Goal: Information Seeking & Learning: Find specific fact

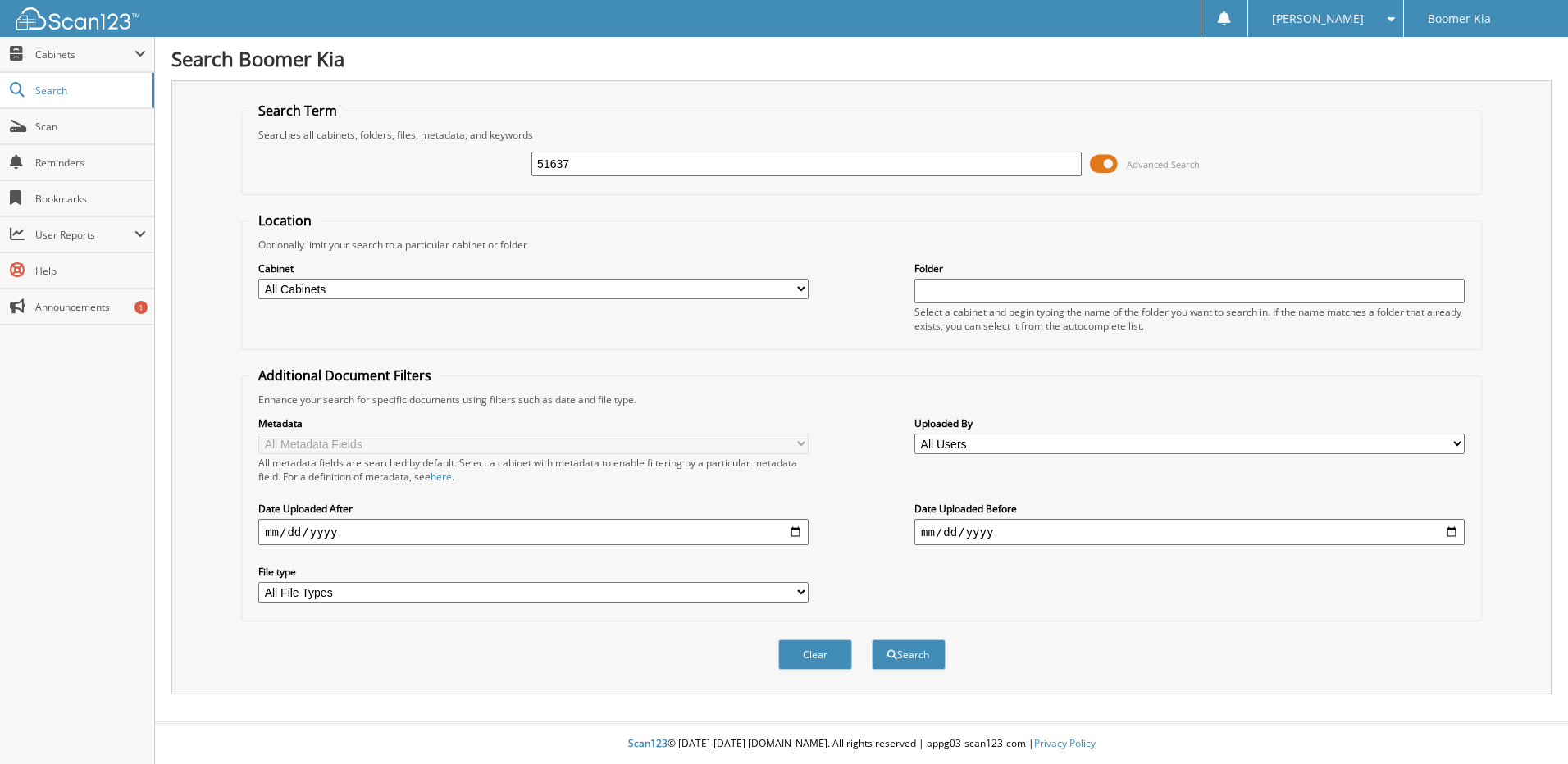
type input "51637"
click at [872, 640] on button "Search" at bounding box center [908, 654] width 74 height 30
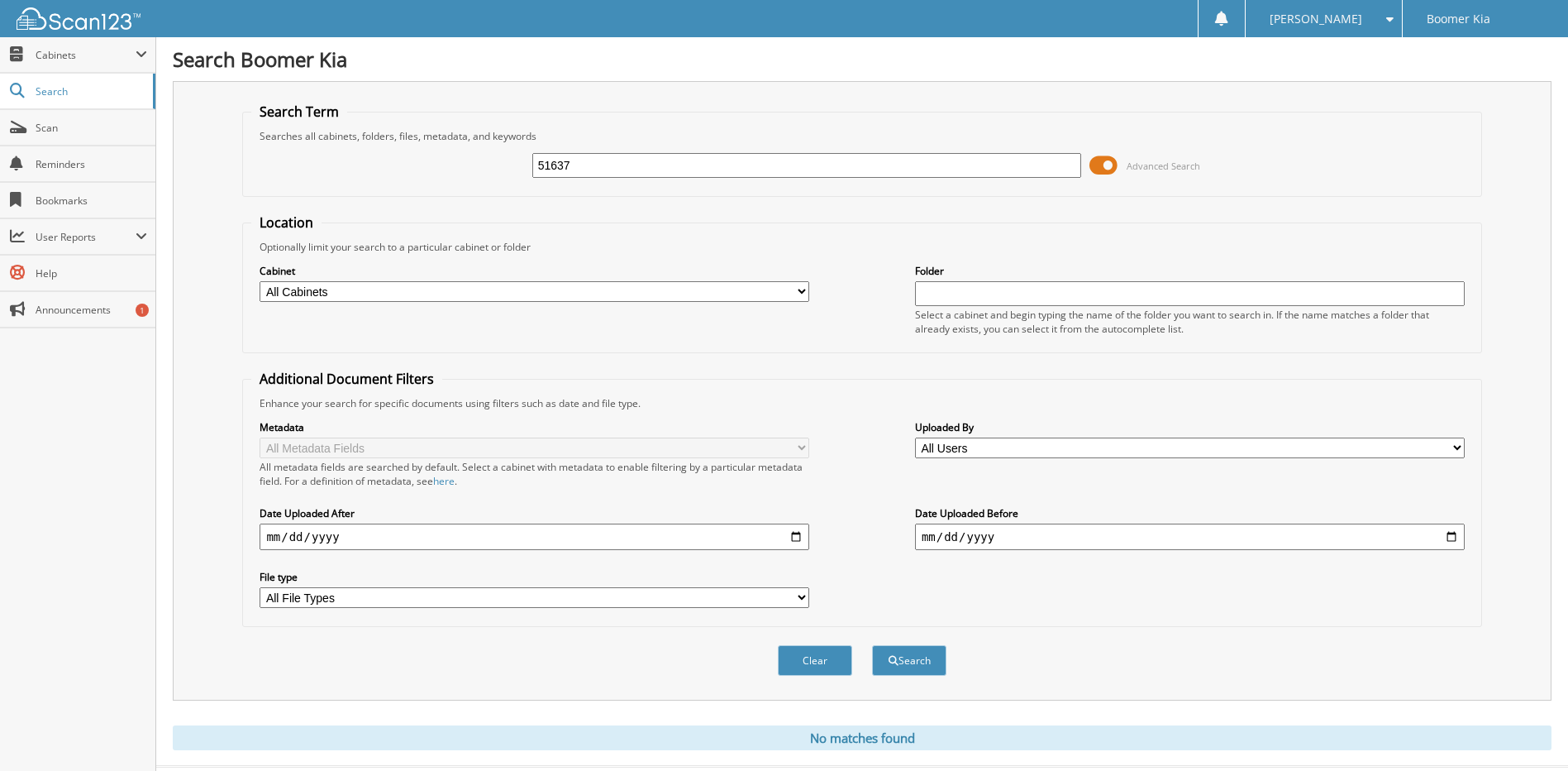
drag, startPoint x: 628, startPoint y: 165, endPoint x: 510, endPoint y: 138, distance: 121.0
click at [154, 204] on body "JASMINE P. Settings Logout Boomer Kia Close Cabinets" at bounding box center [784, 403] width 1568 height 808
type input "5"
type input "51637"
click at [872, 645] on button "Search" at bounding box center [909, 660] width 74 height 30
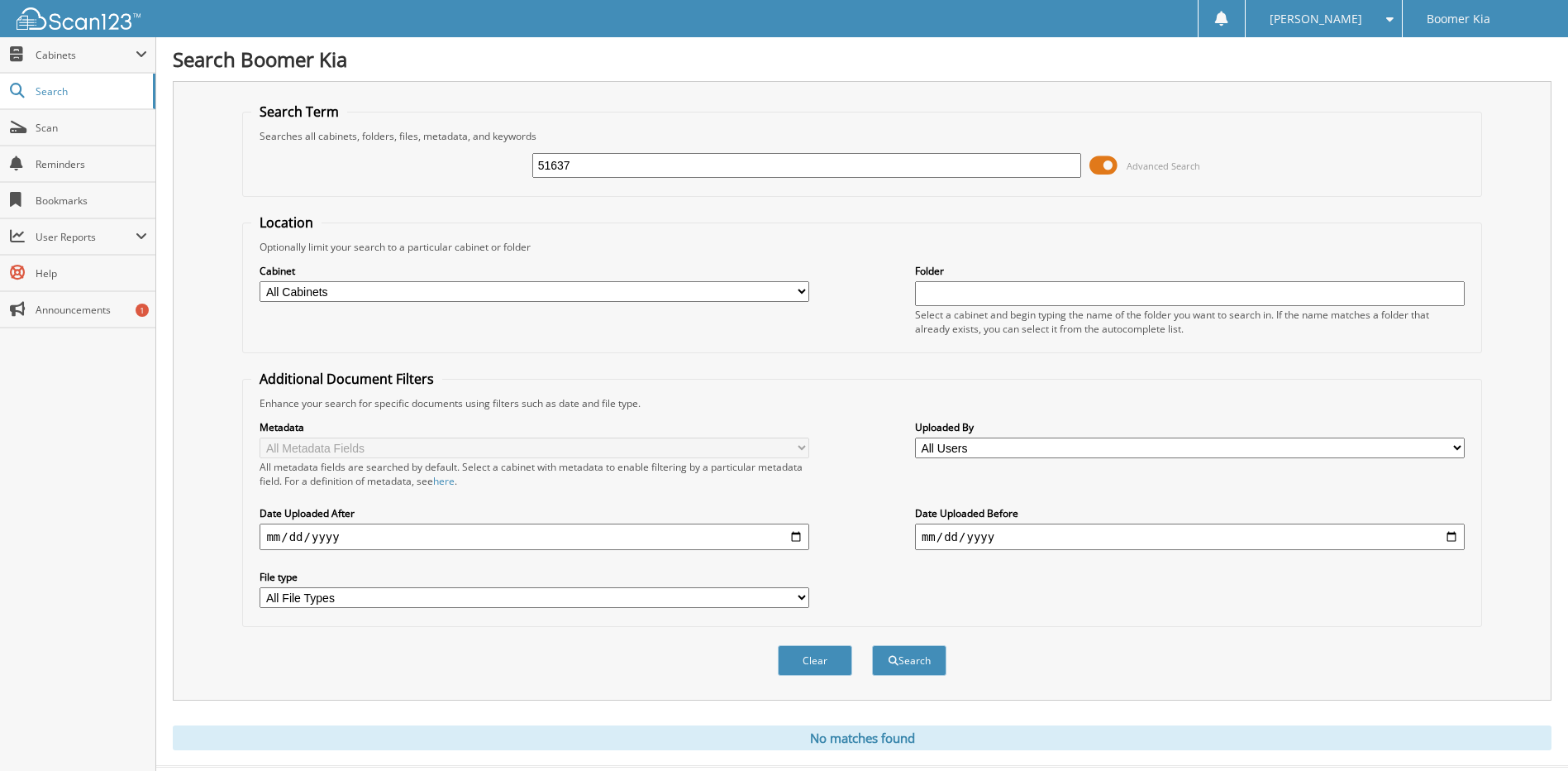
drag, startPoint x: 410, startPoint y: 165, endPoint x: 224, endPoint y: 184, distance: 187.0
click at [234, 186] on div "Search Term Searches all cabinets, folders, files, metadata, and keywords 51637…" at bounding box center [862, 391] width 1379 height 620
drag, startPoint x: 644, startPoint y: 156, endPoint x: 118, endPoint y: 224, distance: 530.4
click at [187, 219] on div "Search Term Searches all cabinets, folders, files, metadata, and keywords 51637…" at bounding box center [862, 391] width 1379 height 620
drag, startPoint x: 705, startPoint y: 164, endPoint x: 378, endPoint y: 309, distance: 357.7
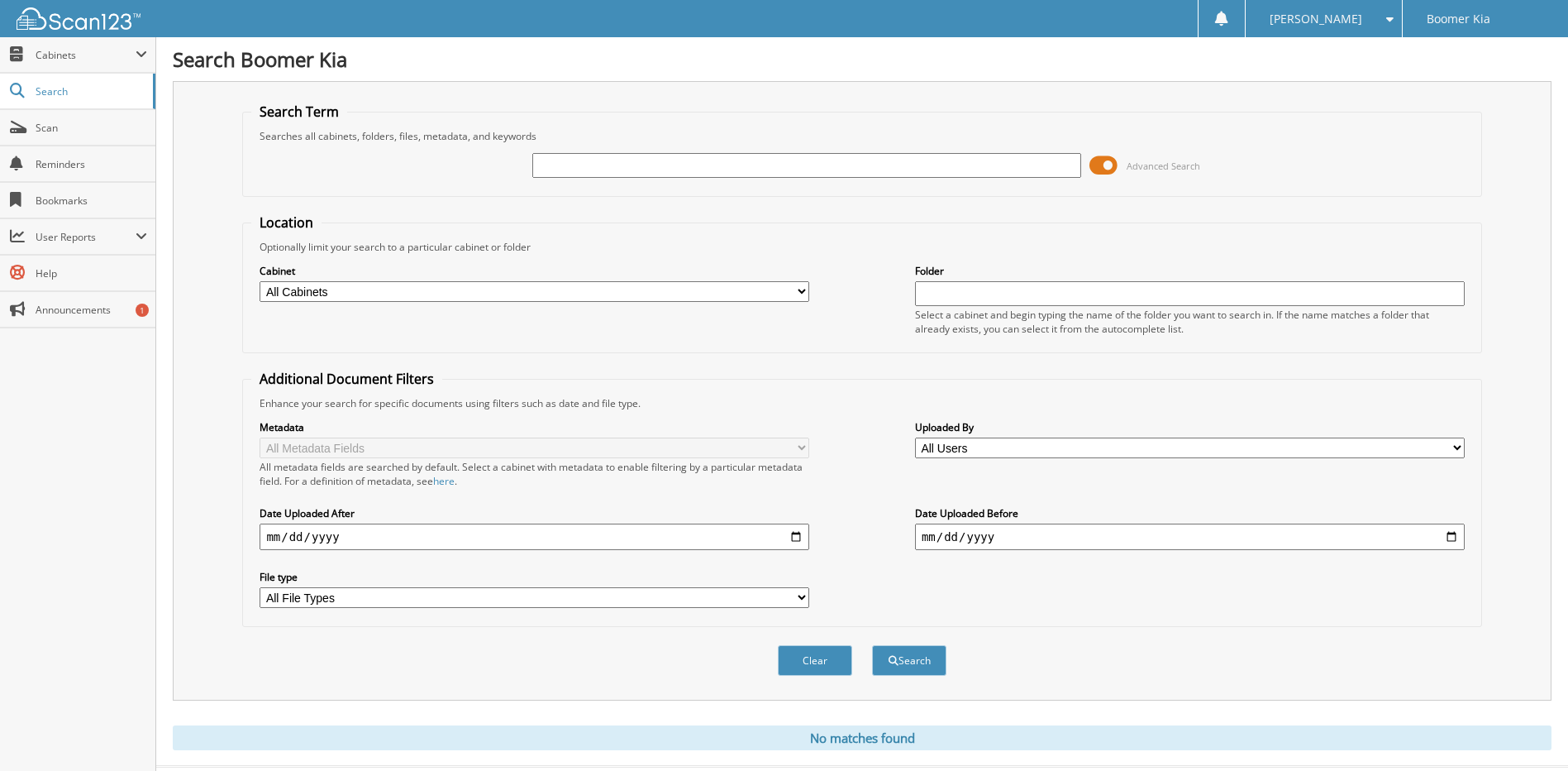
click at [702, 165] on input "text" at bounding box center [807, 165] width 550 height 25
type input "51400"
click at [872, 645] on button "Search" at bounding box center [909, 660] width 74 height 30
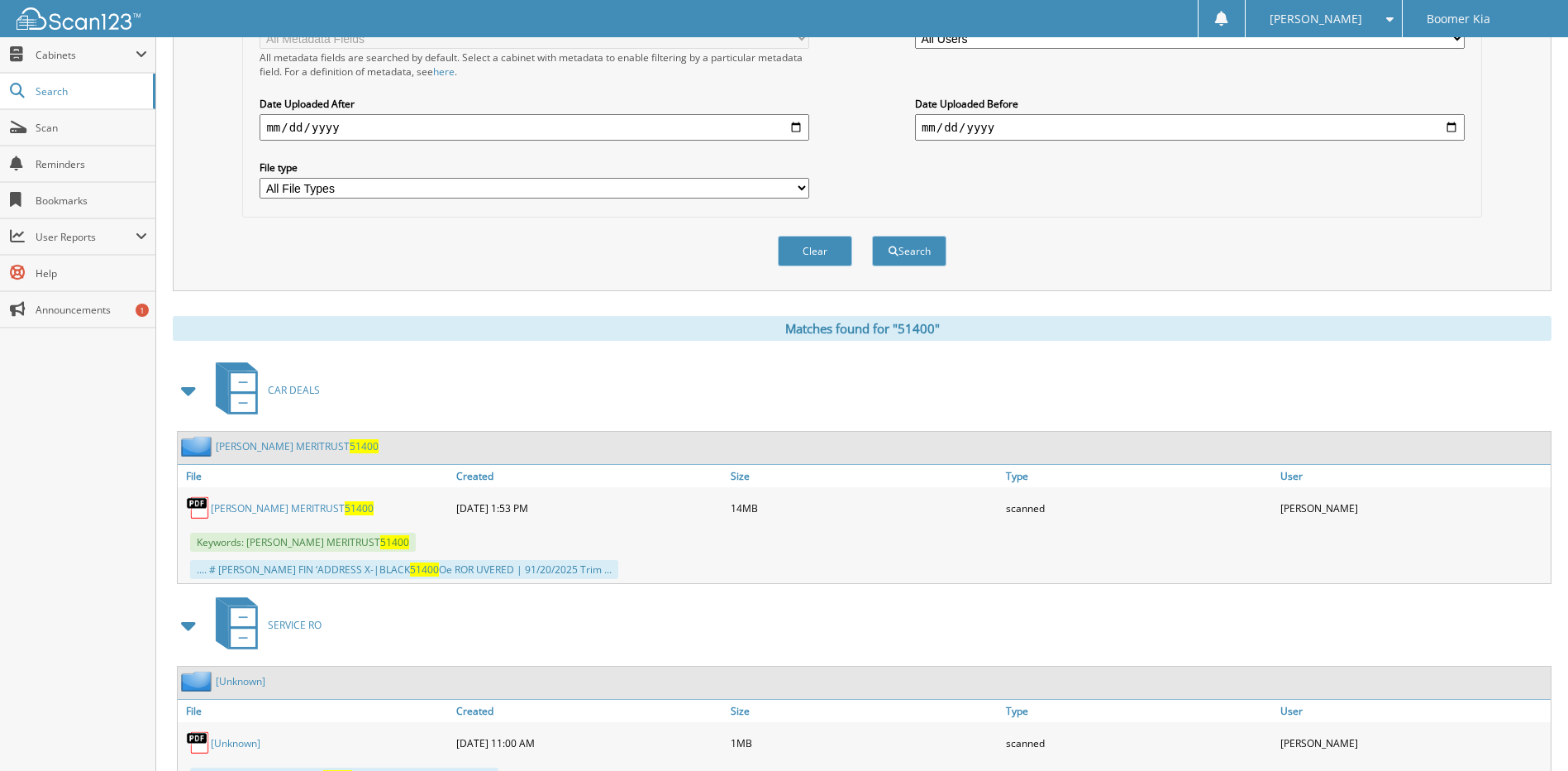
scroll to position [480, 0]
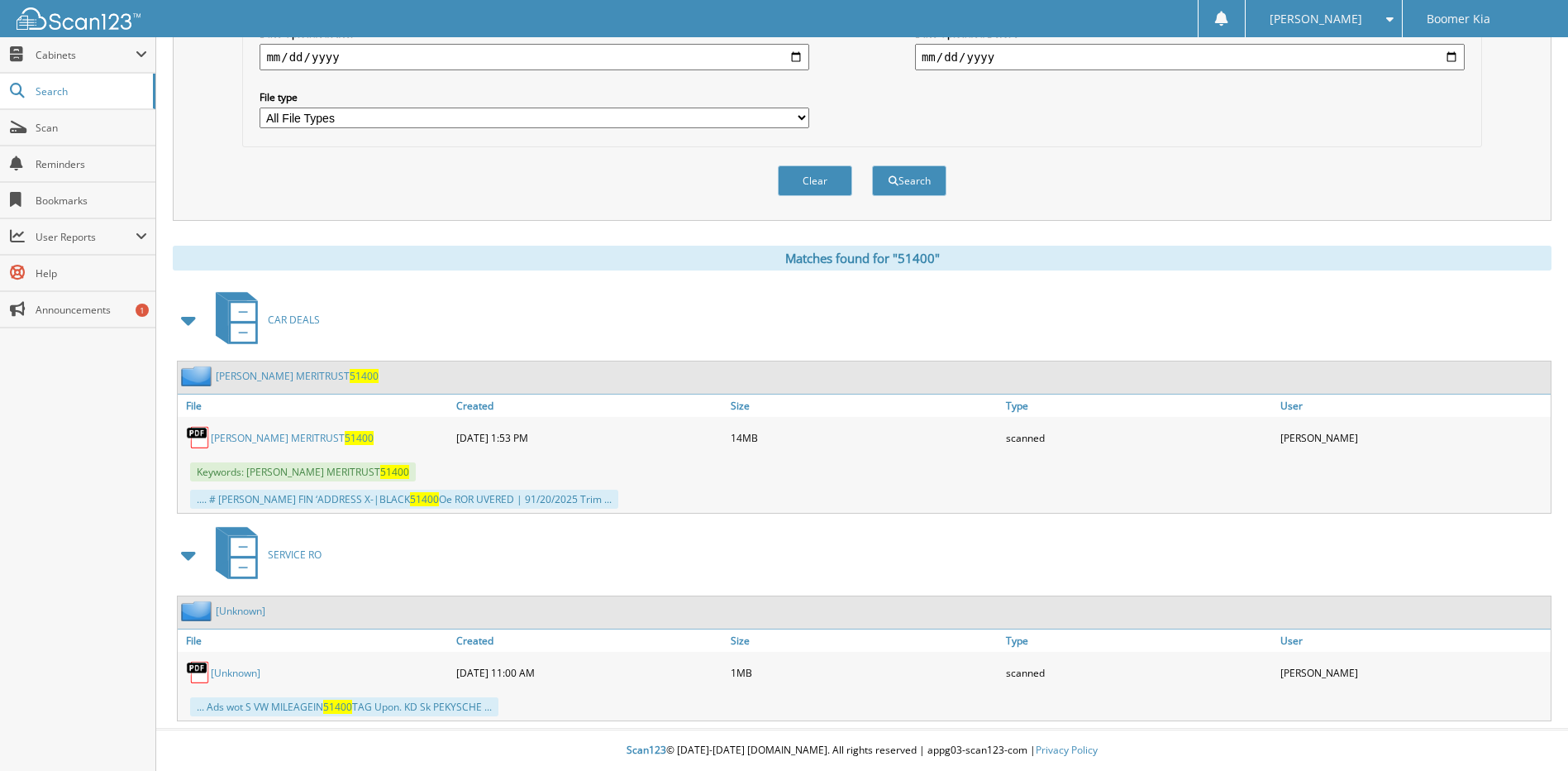
click at [256, 439] on link "[PERSON_NAME] MERITRUST 51400" at bounding box center [292, 437] width 163 height 14
